Goal: Task Accomplishment & Management: Use online tool/utility

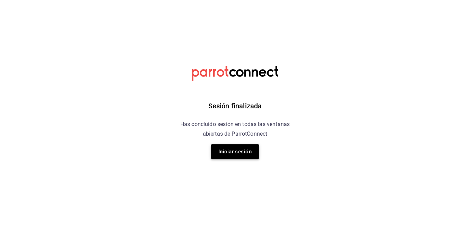
click at [238, 154] on button "Iniciar sesión" at bounding box center [235, 151] width 48 height 15
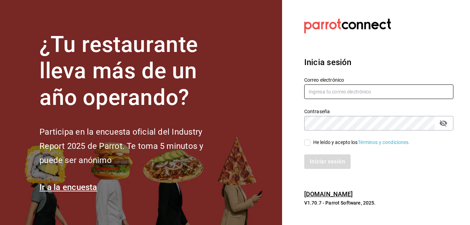
type input "alejandro_hdz73@hotmail.com"
click at [309, 142] on input "He leído y acepto los Términos y condiciones." at bounding box center [307, 142] width 6 height 6
checkbox input "true"
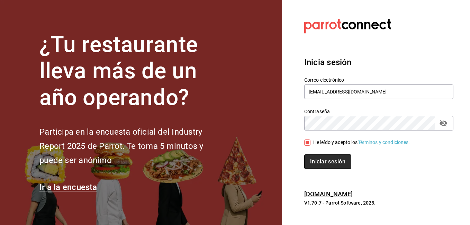
click at [325, 159] on button "Iniciar sesión" at bounding box center [327, 161] width 47 height 15
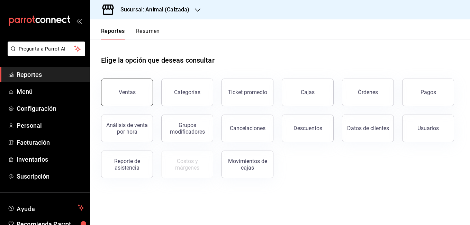
click at [143, 96] on button "Ventas" at bounding box center [127, 93] width 52 height 28
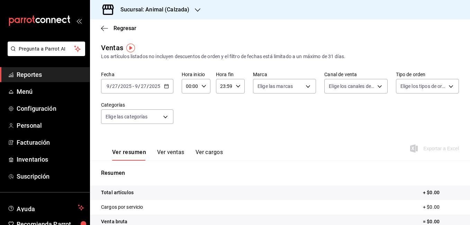
click at [165, 88] on \(Stroke\) "button" at bounding box center [166, 86] width 4 height 4
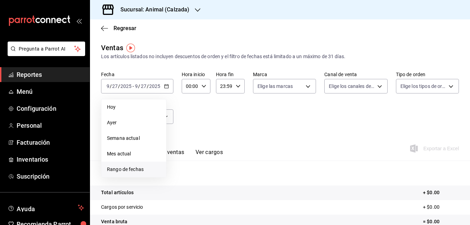
click at [132, 170] on span "Rango de fechas" at bounding box center [134, 169] width 54 height 7
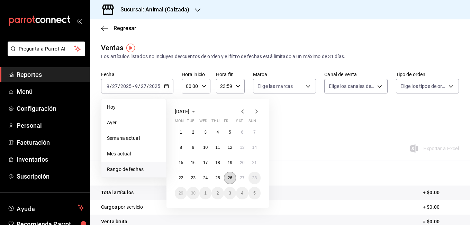
click at [226, 181] on button "26" at bounding box center [230, 178] width 12 height 12
click at [242, 179] on abbr "27" at bounding box center [242, 177] width 4 height 5
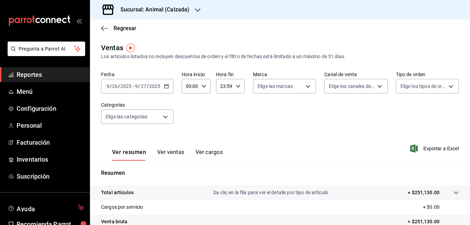
click at [205, 85] on \(Stroke\) "button" at bounding box center [204, 86] width 4 height 2
click at [190, 121] on span "05" at bounding box center [188, 122] width 3 height 6
type input "05:00"
click at [202, 103] on span "00" at bounding box center [202, 104] width 3 height 6
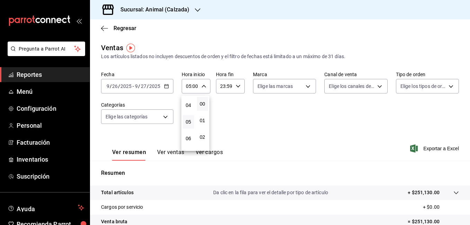
click at [236, 85] on div at bounding box center [235, 112] width 470 height 225
click at [236, 85] on icon "button" at bounding box center [238, 86] width 5 height 5
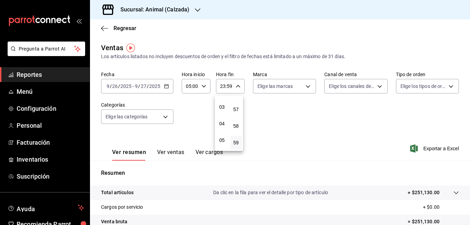
scroll to position [73, 0]
click at [220, 114] on span "05" at bounding box center [221, 114] width 3 height 6
click at [236, 104] on span "00" at bounding box center [236, 104] width 3 height 6
type input "05:00"
click at [314, 145] on div at bounding box center [235, 112] width 470 height 225
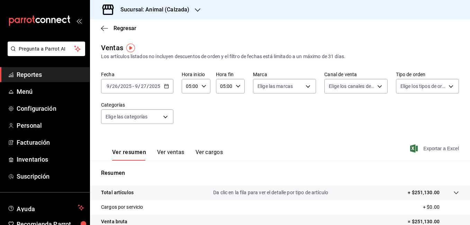
click at [419, 148] on span "Exportar a Excel" at bounding box center [435, 148] width 47 height 8
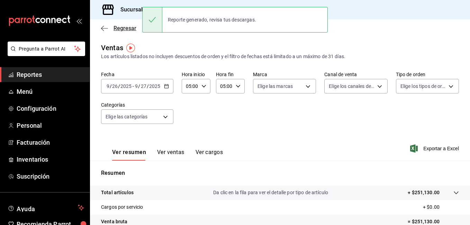
click at [106, 27] on icon "button" at bounding box center [104, 28] width 7 height 6
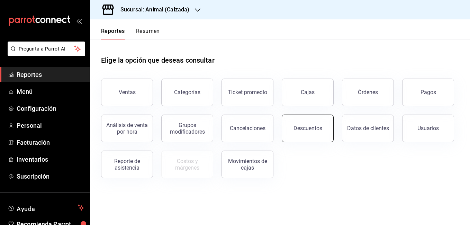
click at [301, 139] on button "Descuentos" at bounding box center [308, 129] width 52 height 28
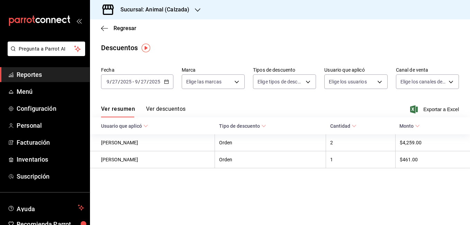
click at [165, 82] on icon "button" at bounding box center [166, 81] width 5 height 5
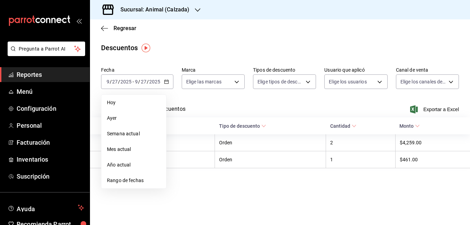
click at [124, 180] on span "Rango de fechas" at bounding box center [134, 180] width 54 height 7
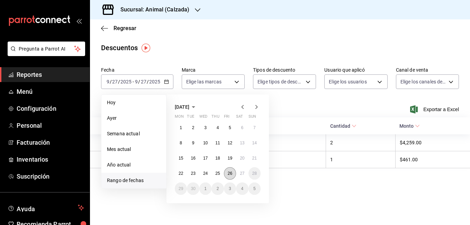
click at [229, 178] on button "26" at bounding box center [230, 173] width 12 height 12
click at [241, 177] on button "27" at bounding box center [242, 173] width 12 height 12
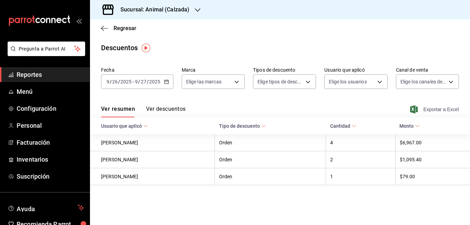
click at [428, 110] on span "Exportar a Excel" at bounding box center [435, 109] width 47 height 8
